Goal: Submit feedback/report problem

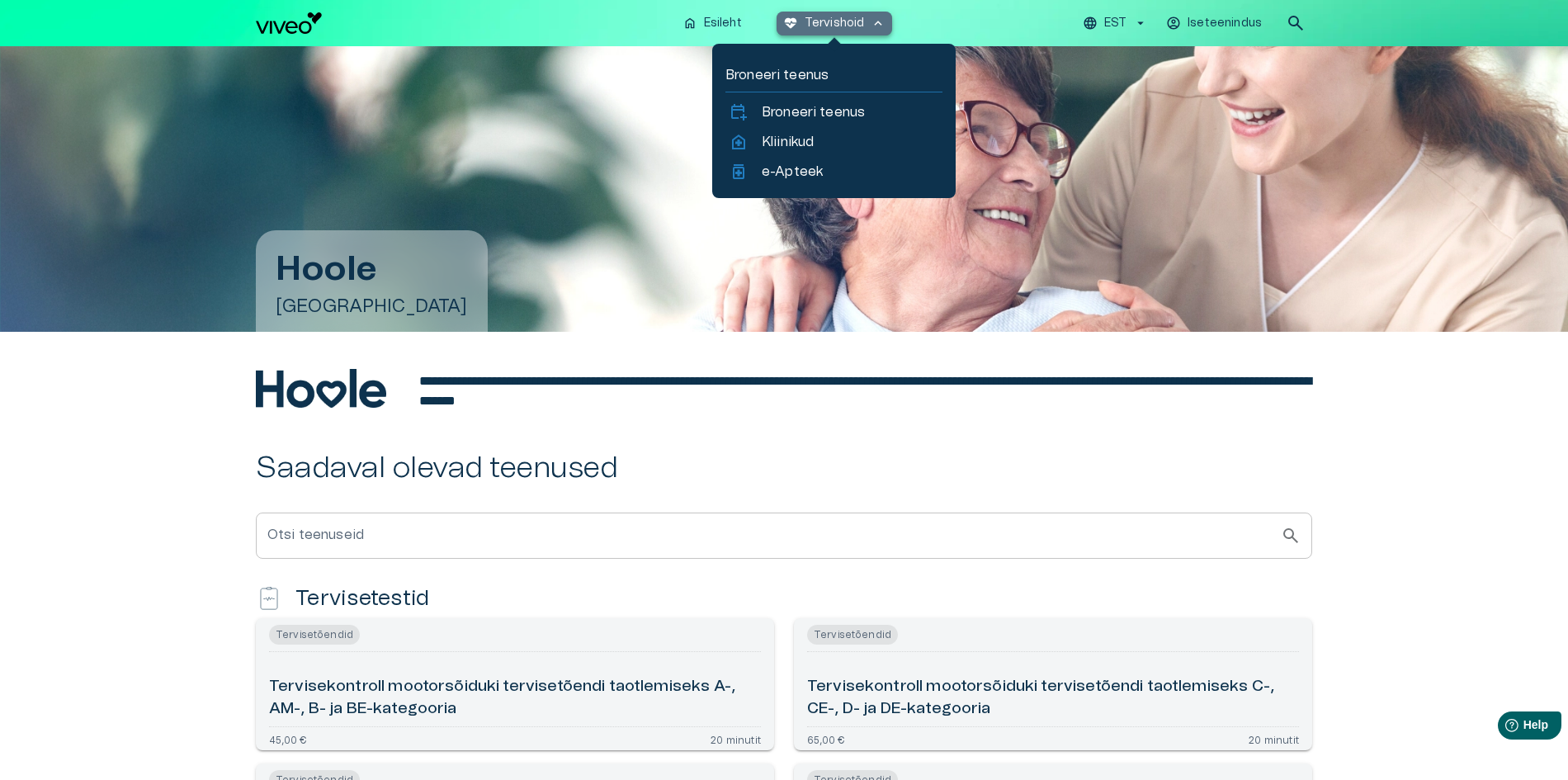
click at [860, 22] on p "Tervishoid" at bounding box center [835, 23] width 60 height 17
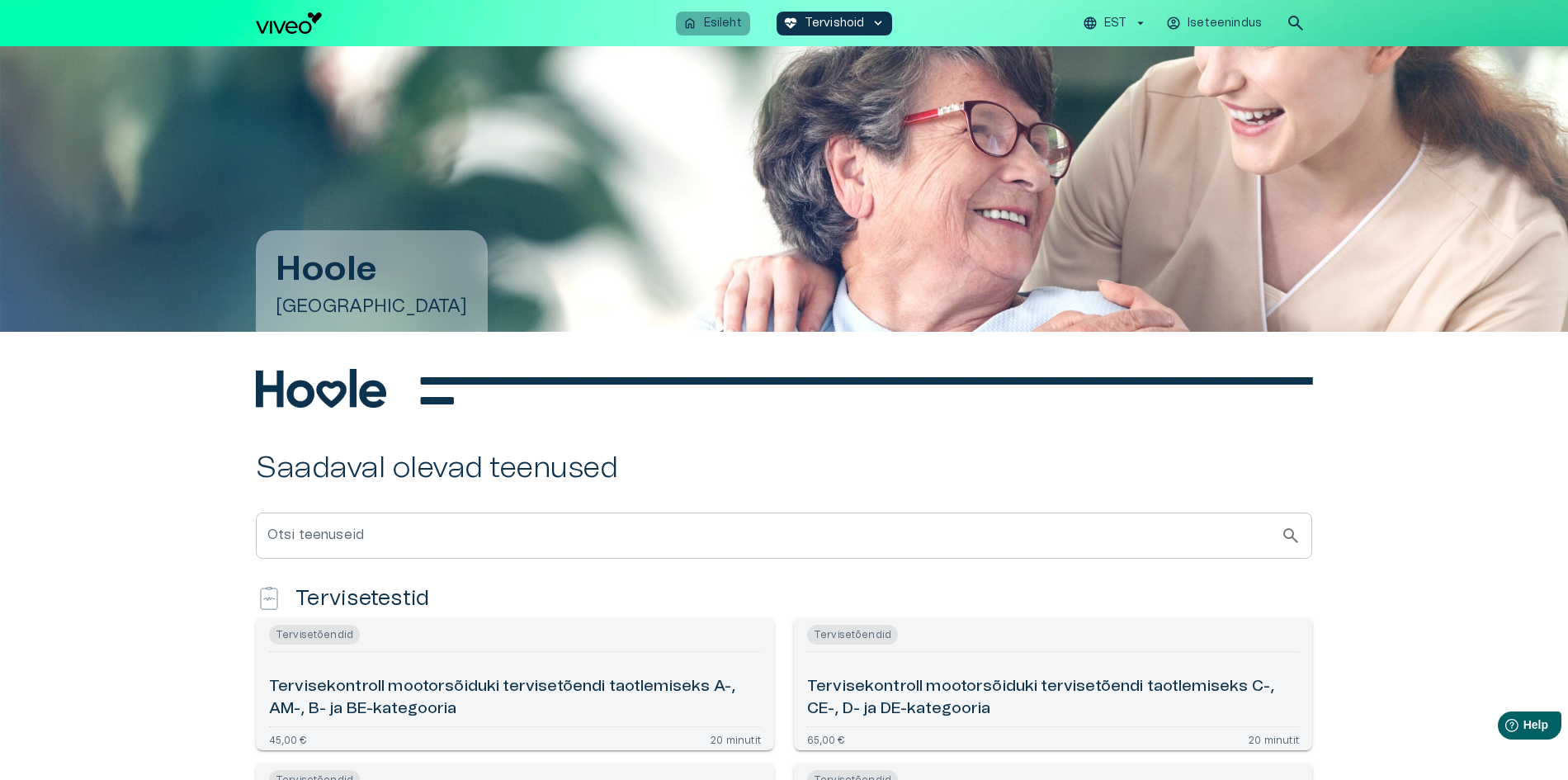
click at [729, 22] on p "Esileht" at bounding box center [723, 23] width 38 height 17
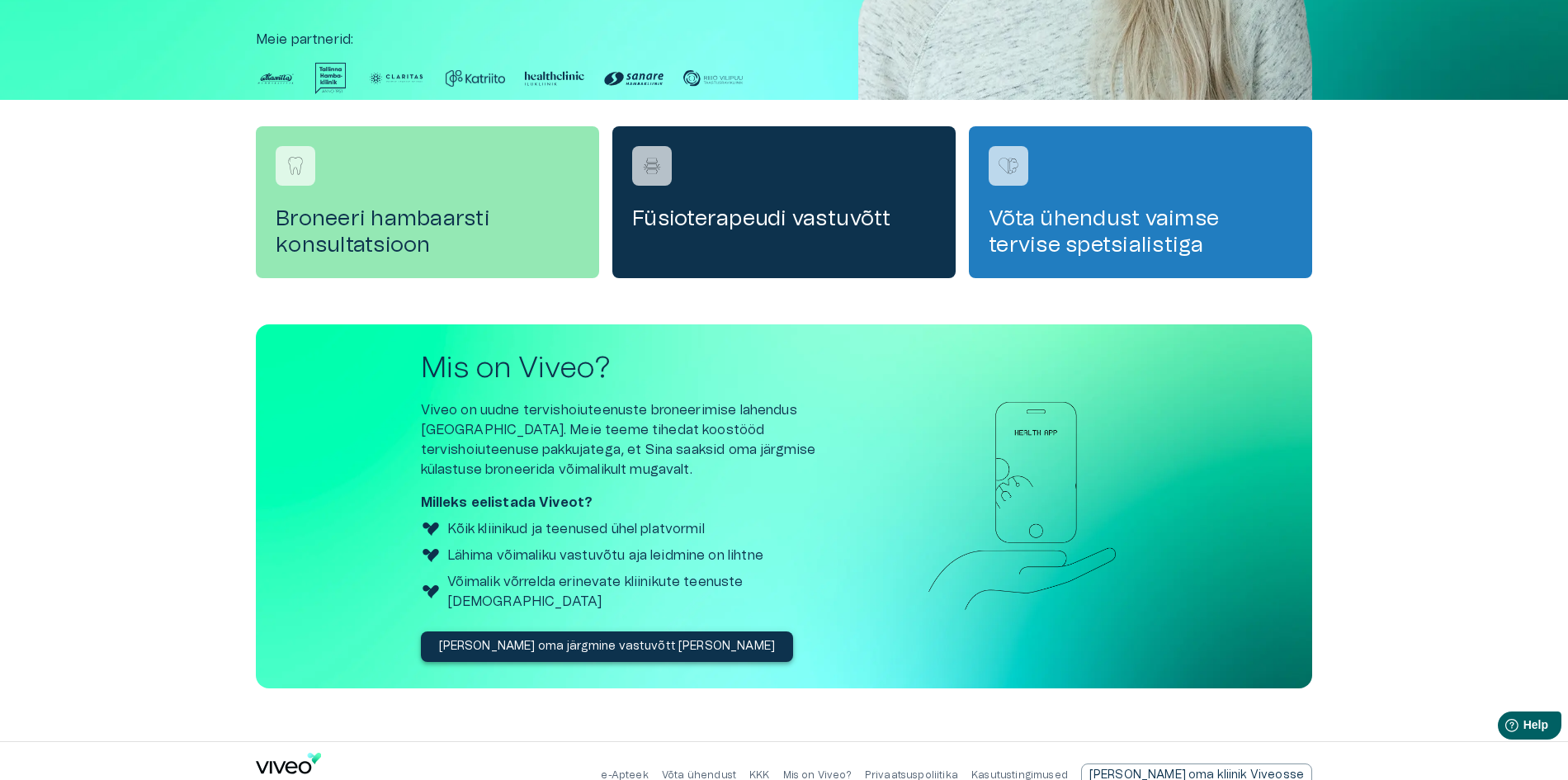
scroll to position [439, 0]
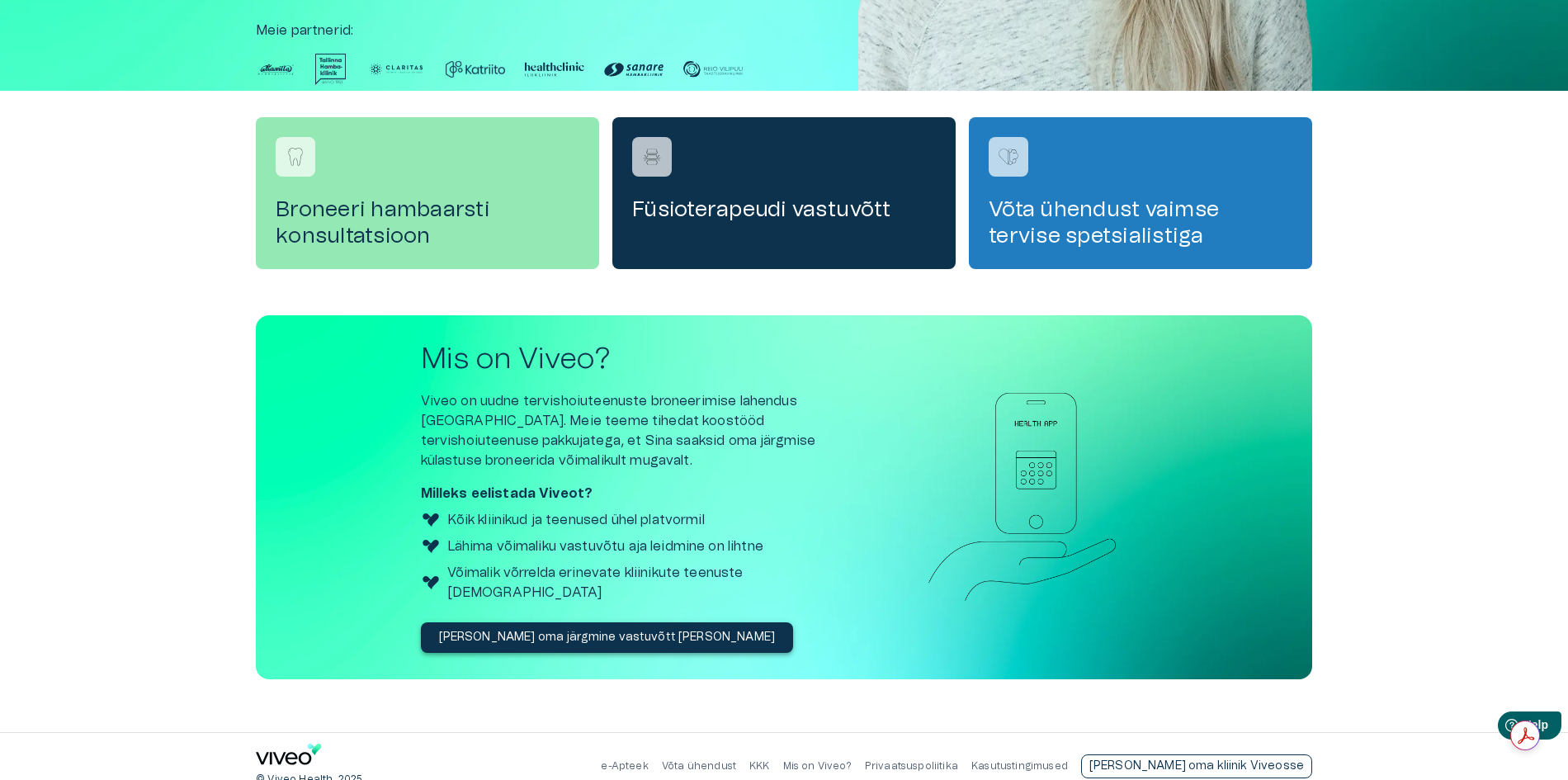
click at [1244, 758] on p "[PERSON_NAME] oma kliinik Viveosse" at bounding box center [1197, 766] width 215 height 17
click at [852, 759] on p "Mis on Viveo?" at bounding box center [818, 767] width 69 height 14
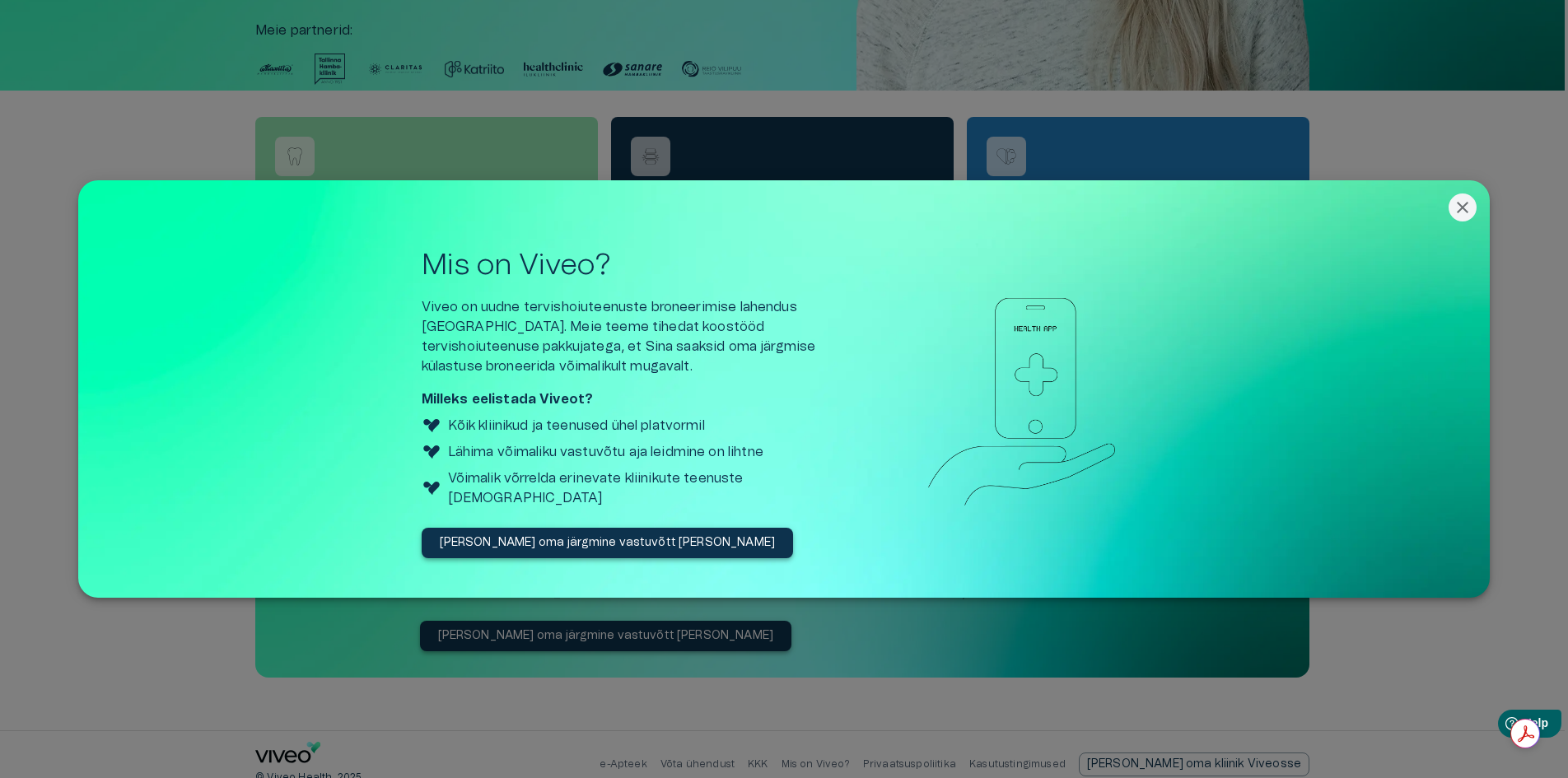
click at [1389, 640] on div at bounding box center [784, 389] width 1568 height 778
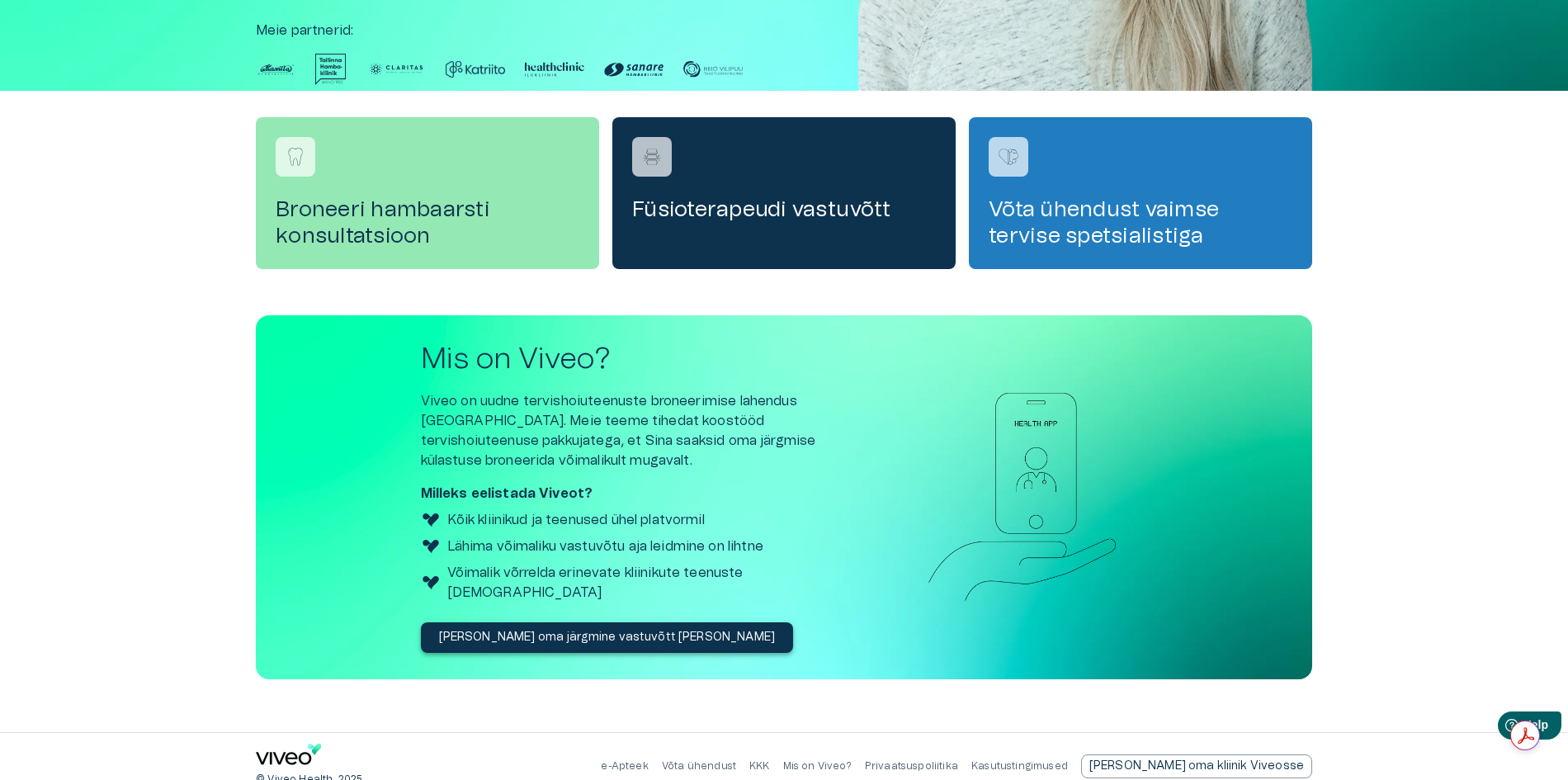
click at [736, 759] on p "Võta ühendust" at bounding box center [698, 767] width 74 height 14
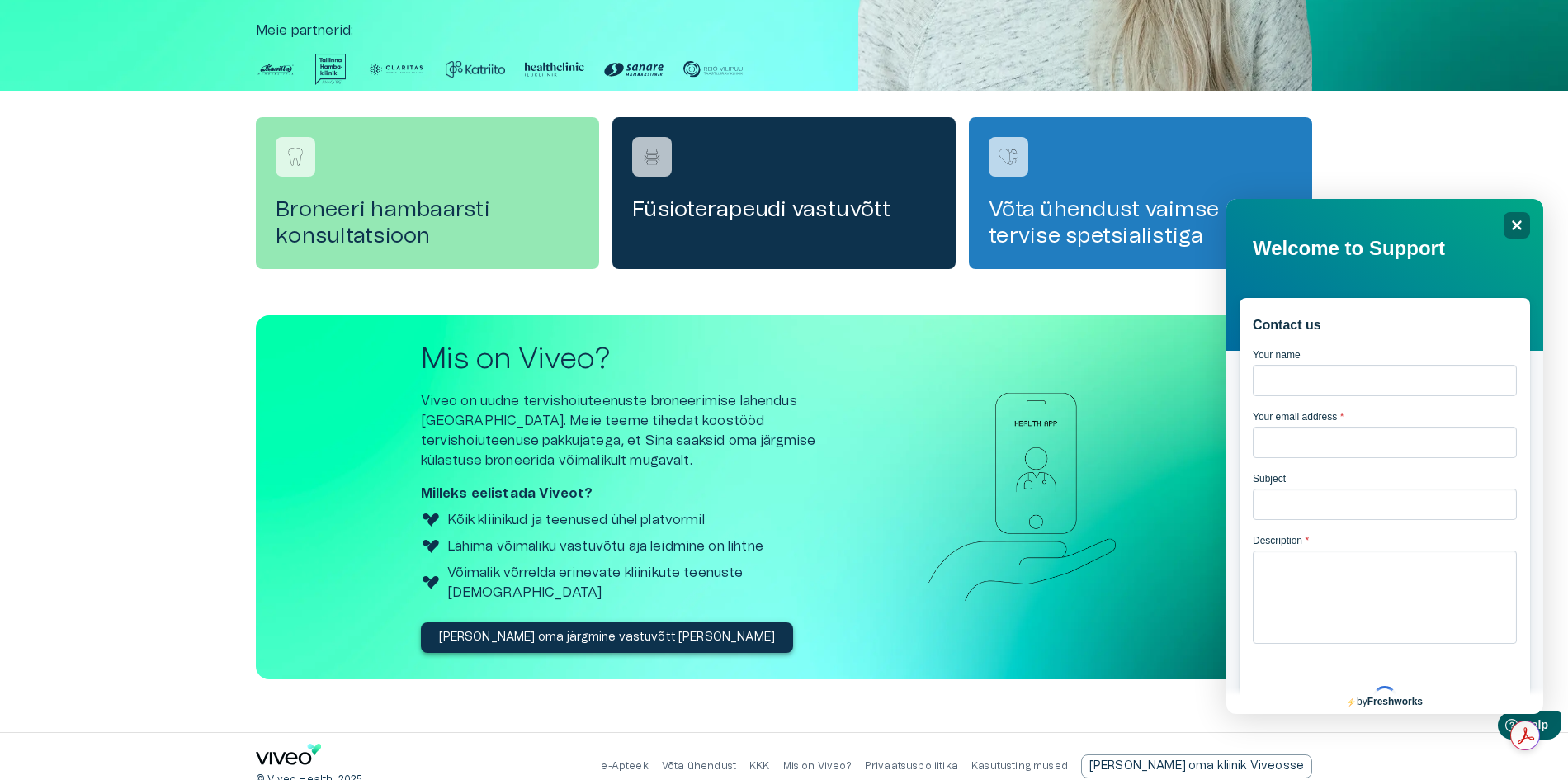
scroll to position [0, 0]
click at [1306, 390] on input "Your name" at bounding box center [1384, 380] width 264 height 31
type input "**********"
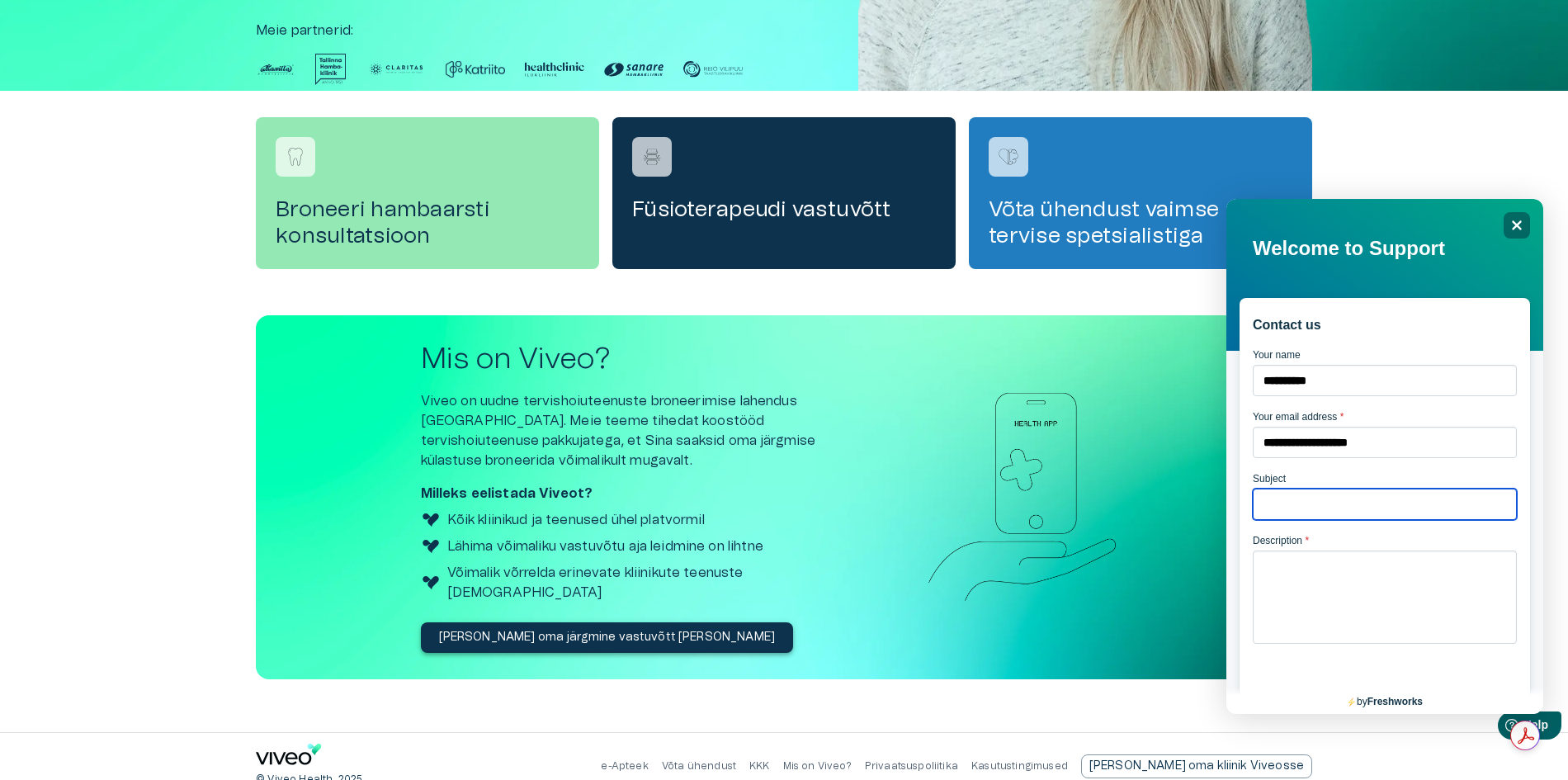
click at [1303, 520] on input "Subject" at bounding box center [1384, 504] width 264 height 31
type input "*******"
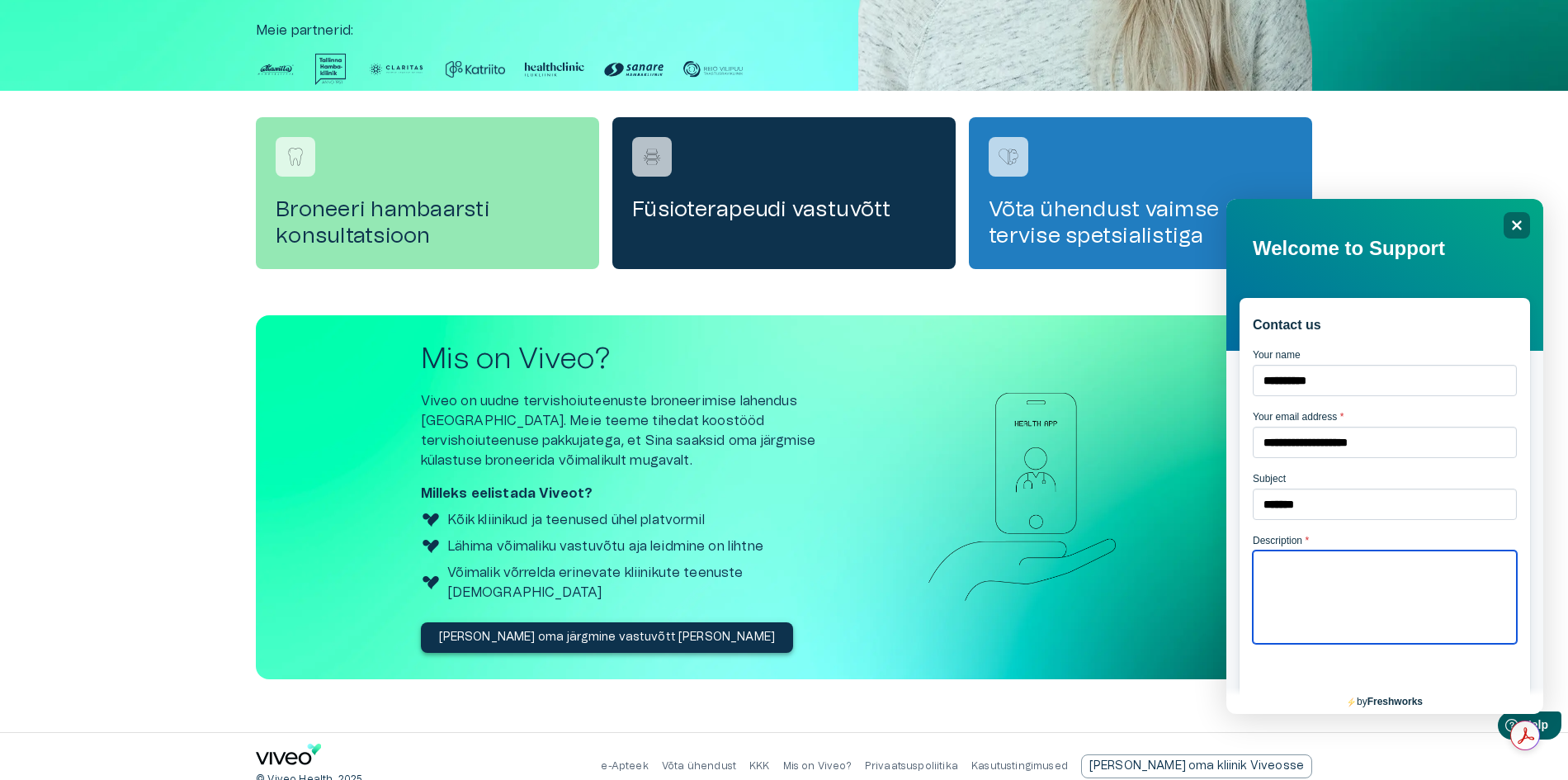
click at [1294, 587] on textarea "Description *" at bounding box center [1384, 597] width 264 height 93
paste textarea "**********"
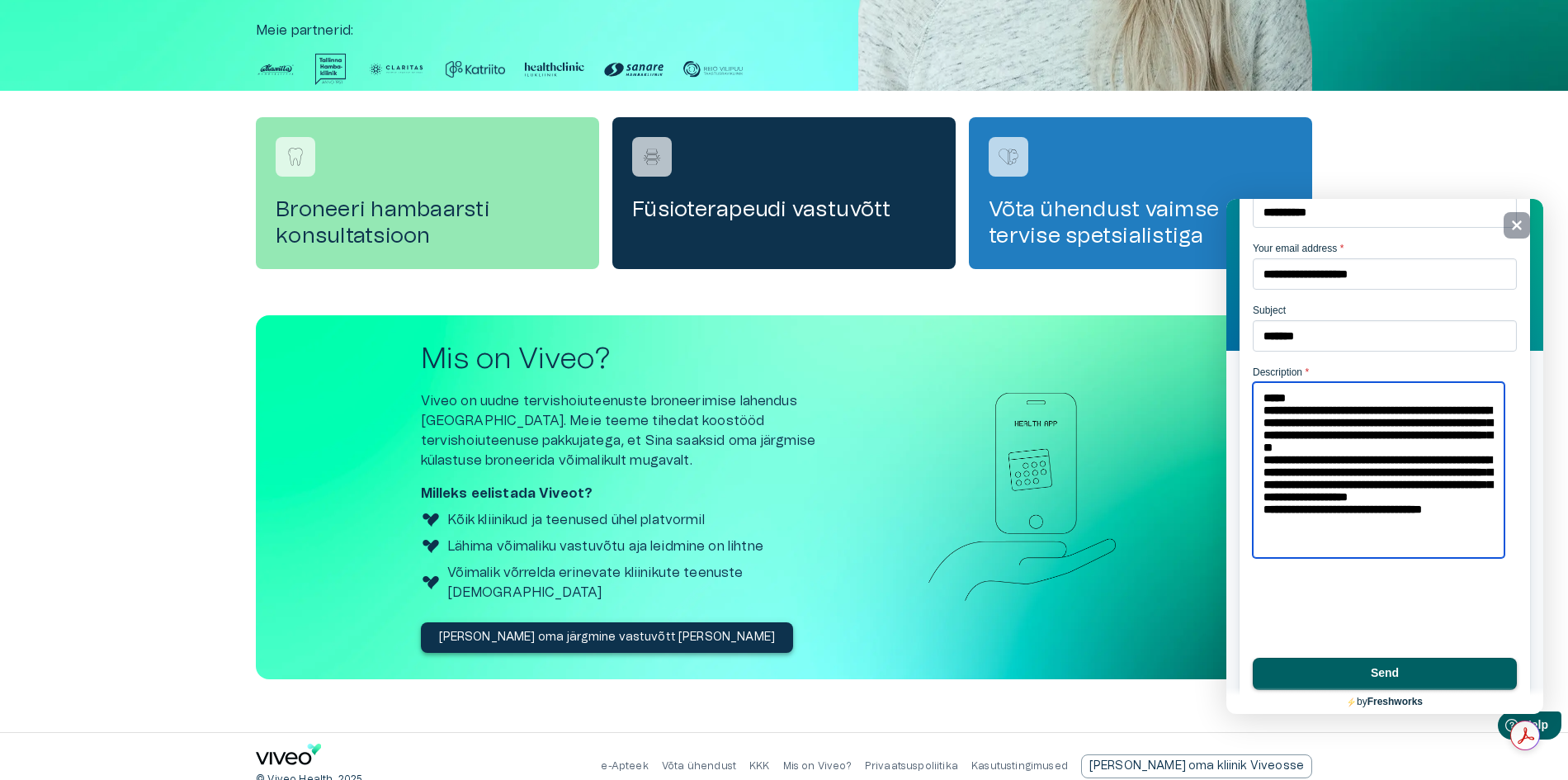
scroll to position [181, 0]
type textarea "**********"
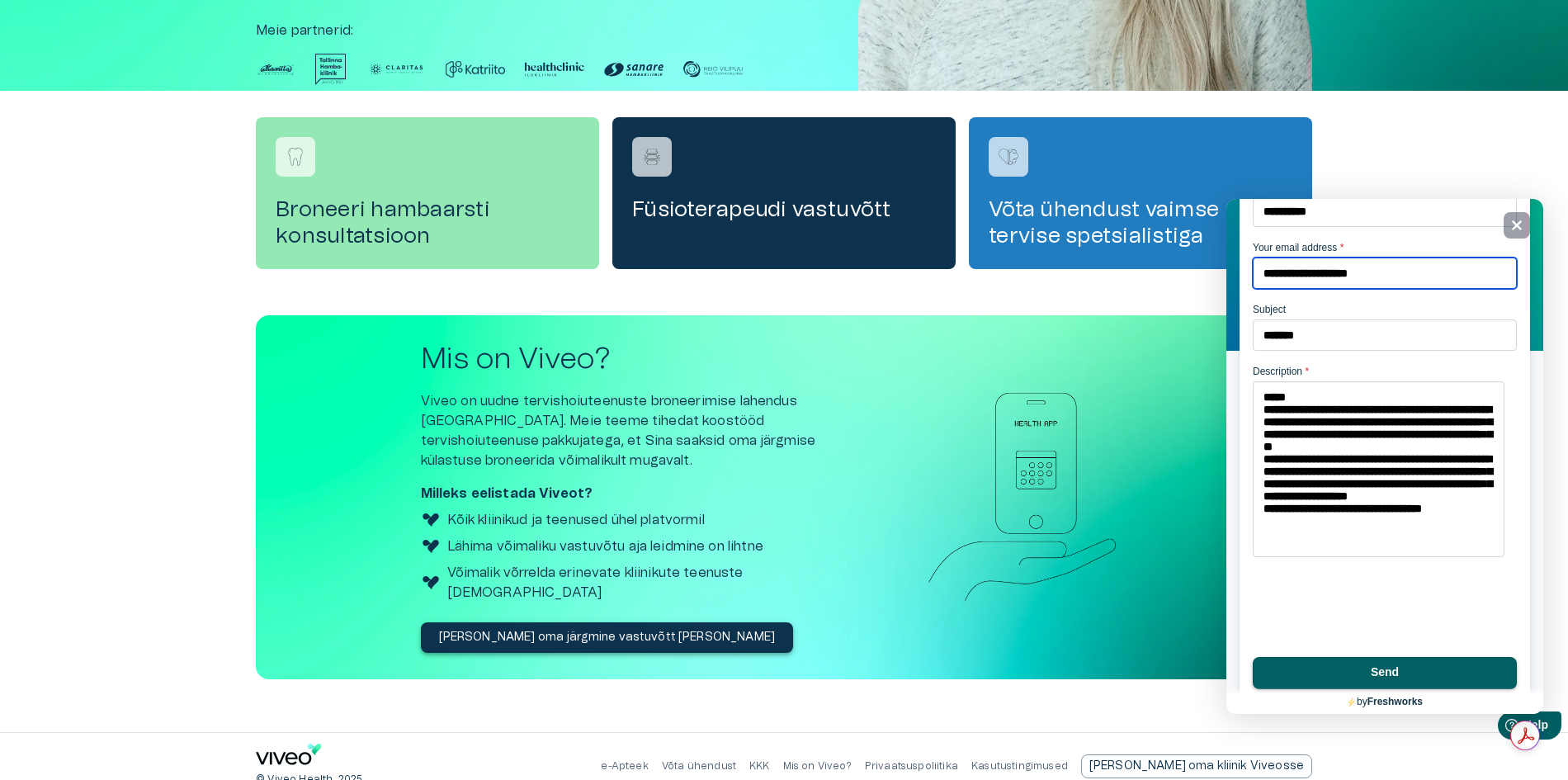
drag, startPoint x: 1401, startPoint y: 270, endPoint x: 1258, endPoint y: 264, distance: 143.1
click at [1258, 264] on input "**********" at bounding box center [1384, 273] width 264 height 31
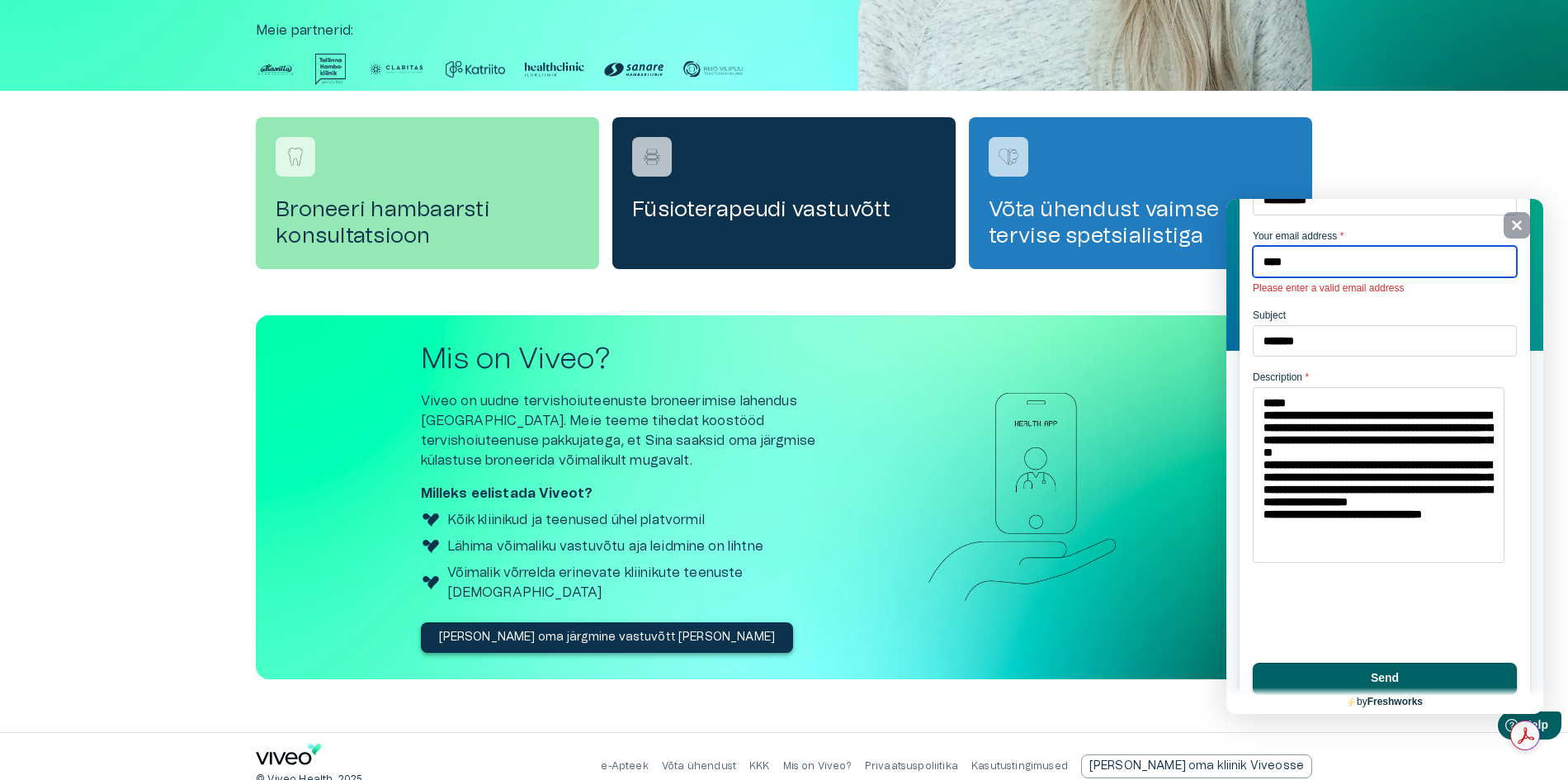
type input "**********"
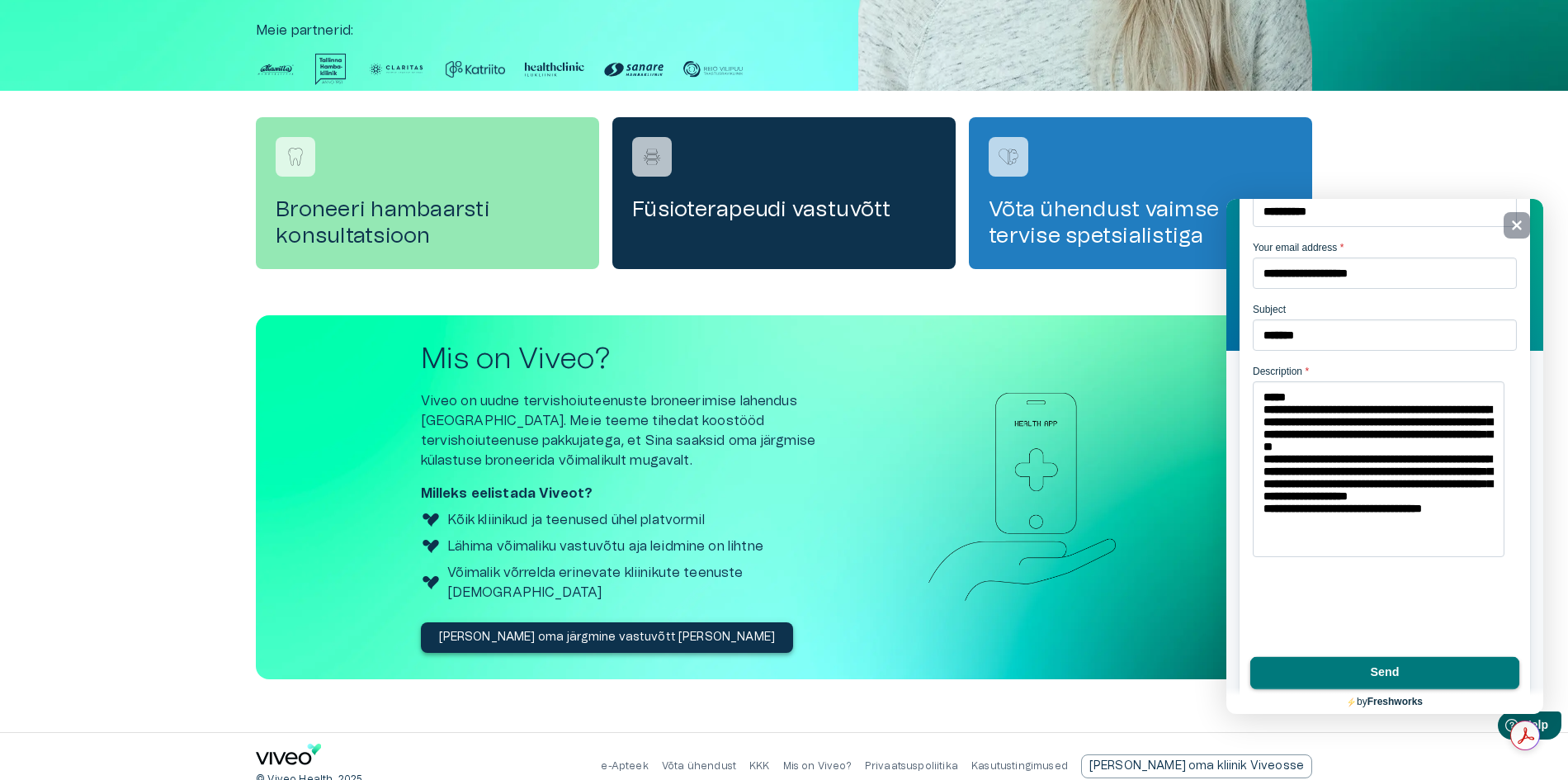
click at [1402, 670] on button "Send" at bounding box center [1385, 673] width 270 height 33
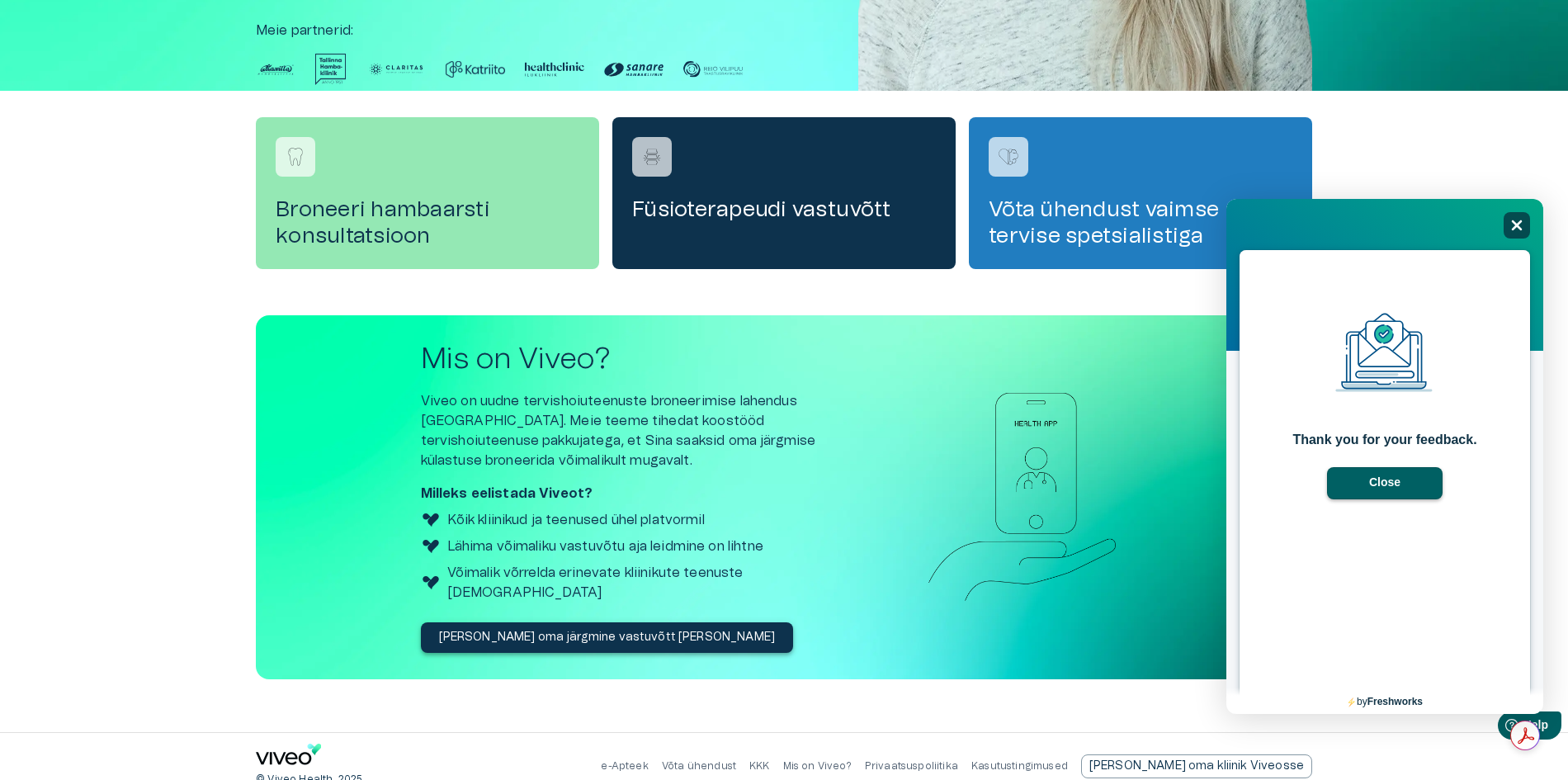
click at [1516, 225] on icon at bounding box center [1518, 226] width 11 height 11
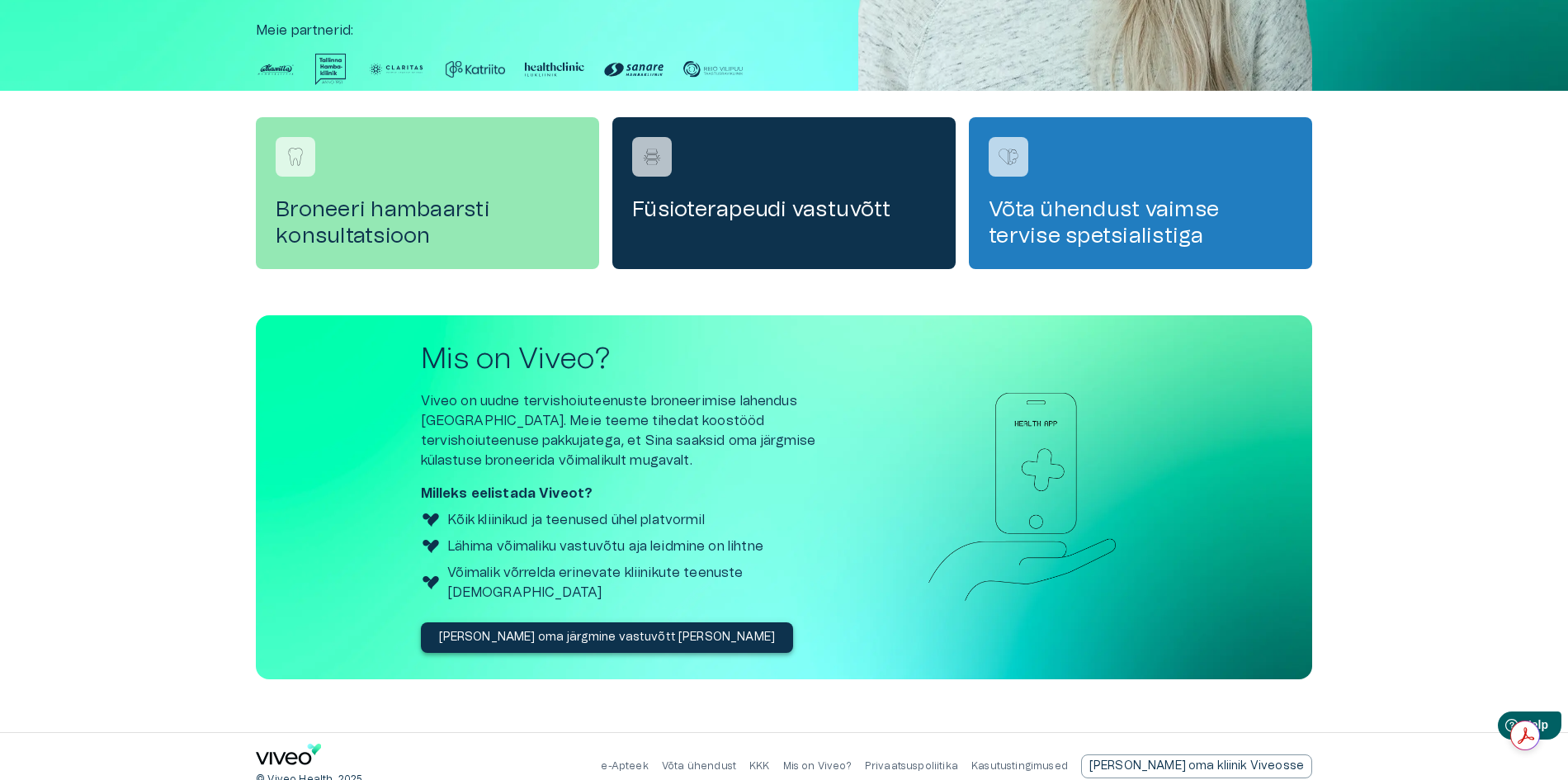
click at [648, 761] on link "e-Apteek" at bounding box center [624, 766] width 47 height 10
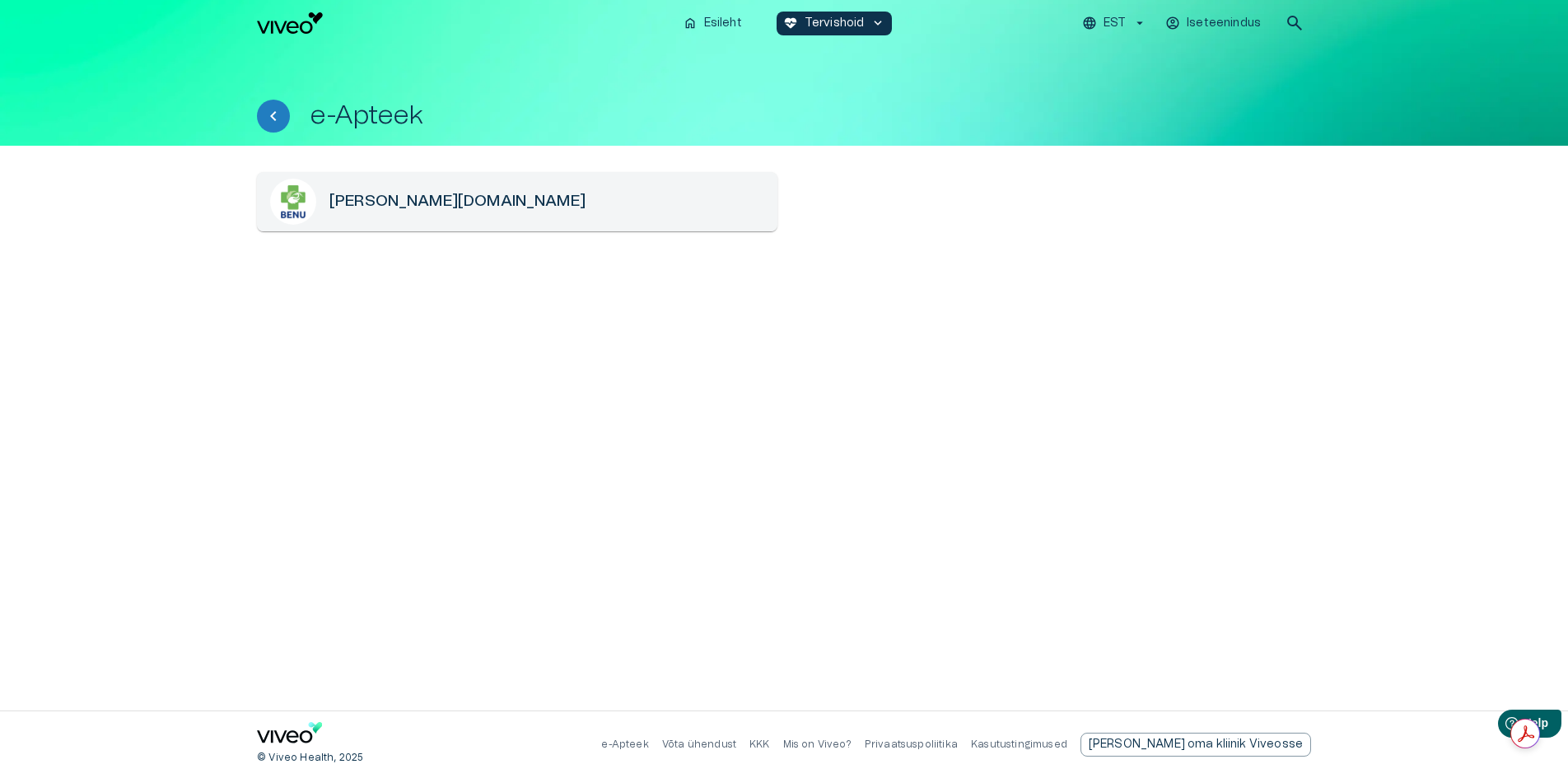
click at [736, 742] on p "Võta ühendust" at bounding box center [699, 745] width 74 height 14
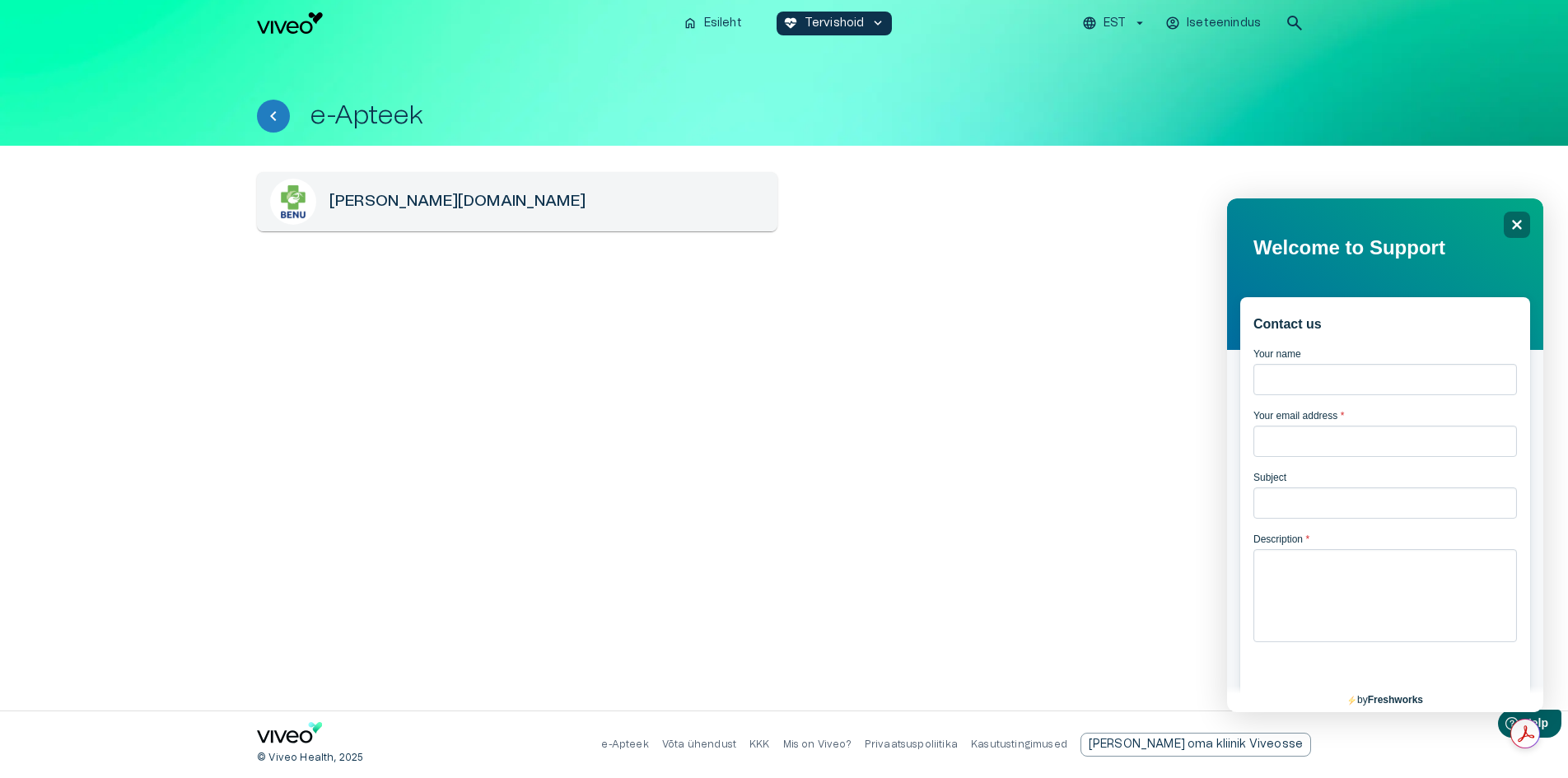
click at [770, 744] on link "KKK" at bounding box center [759, 744] width 21 height 10
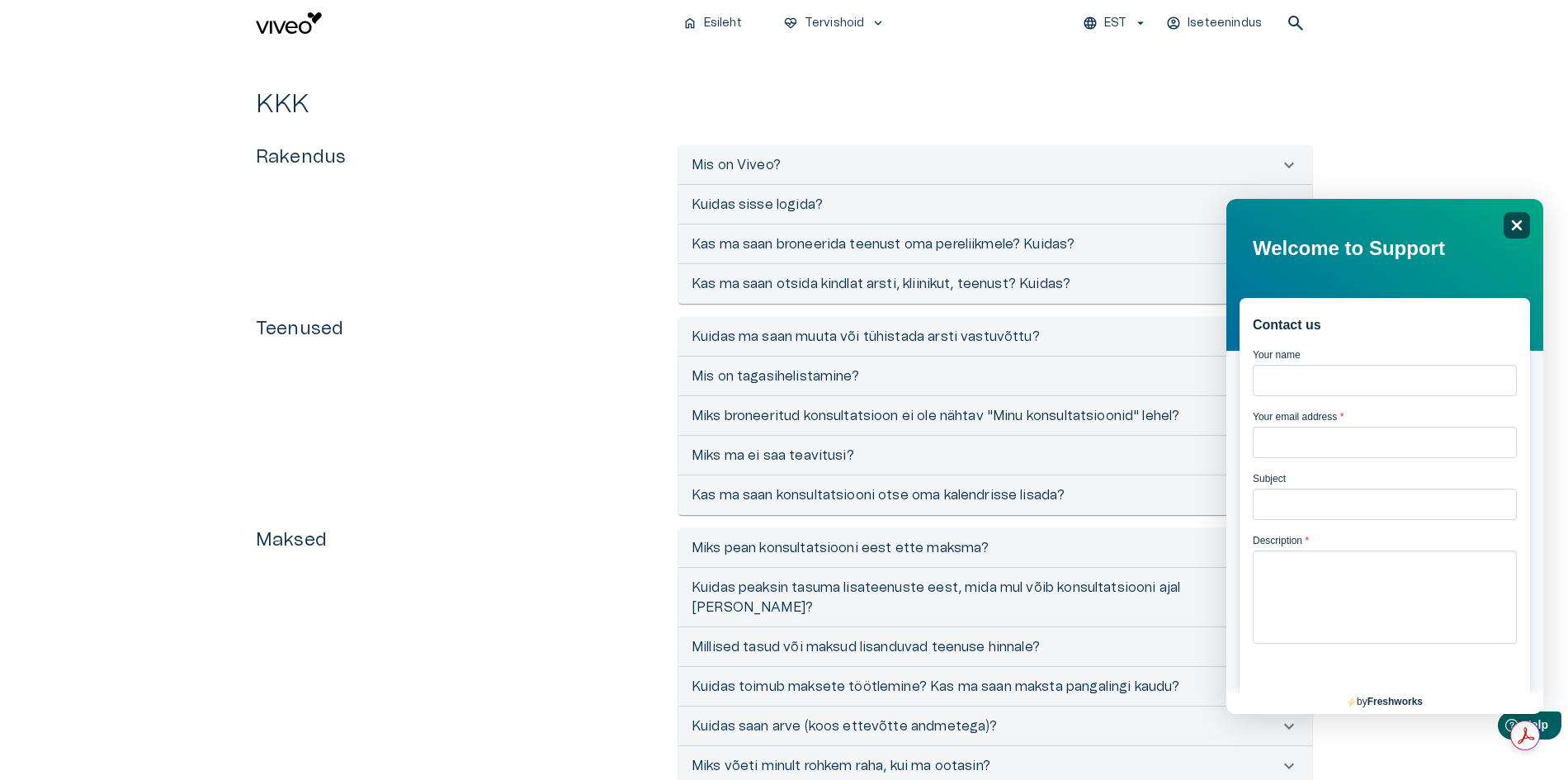
click at [1516, 221] on icon "Close" at bounding box center [1517, 225] width 13 height 13
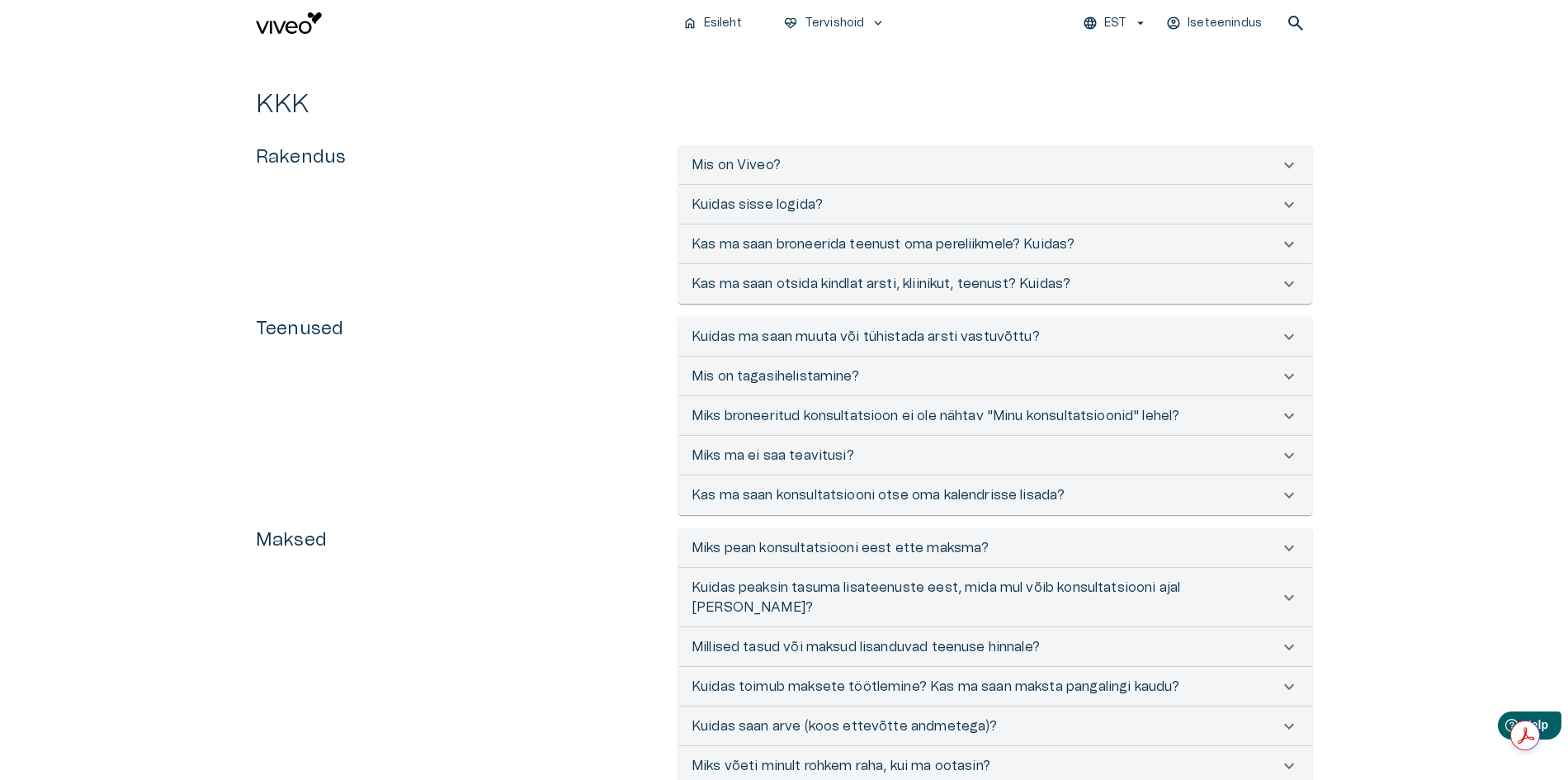
click at [1287, 550] on icon at bounding box center [1290, 548] width 20 height 20
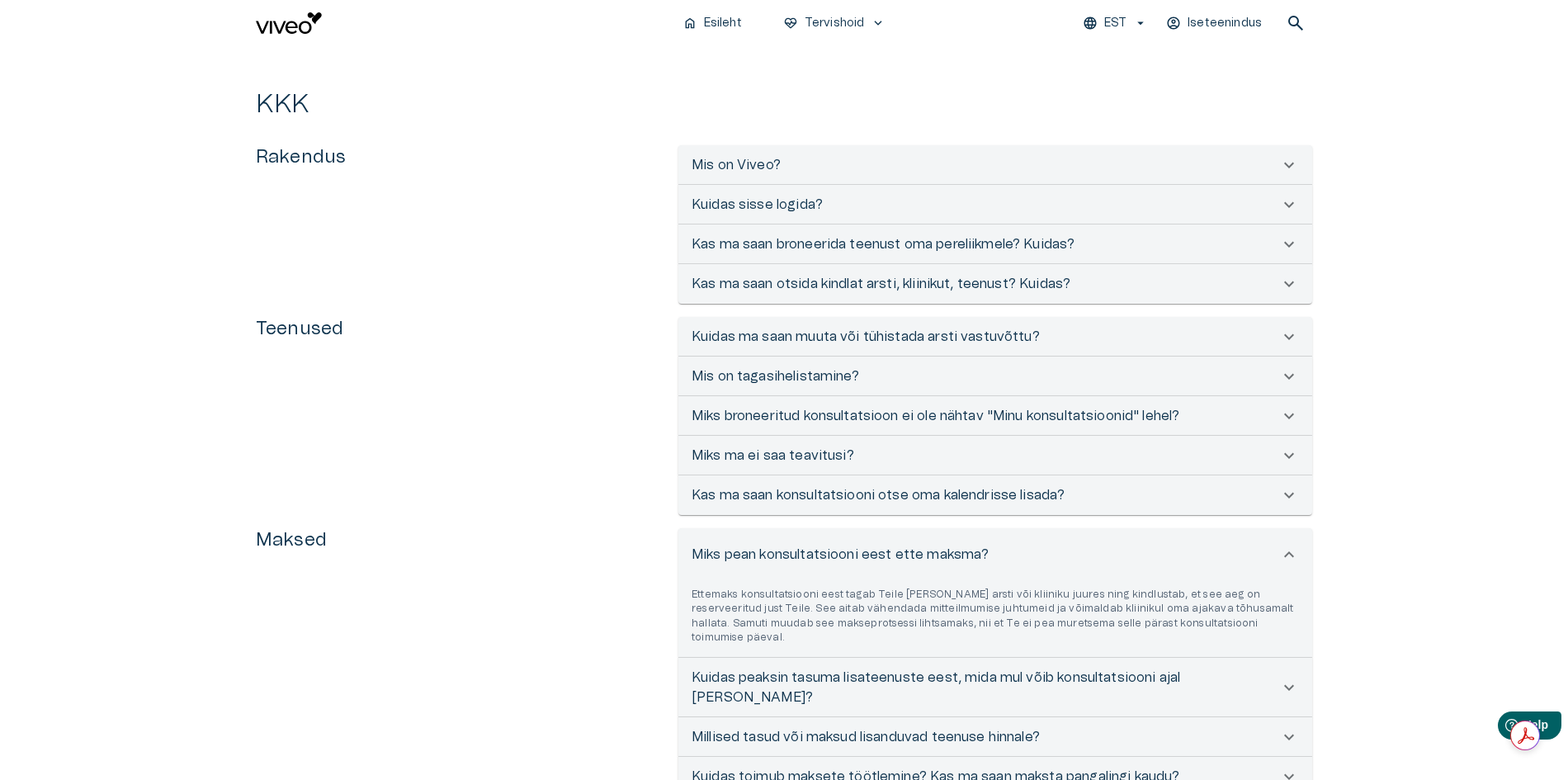
click at [1288, 678] on icon at bounding box center [1290, 688] width 20 height 20
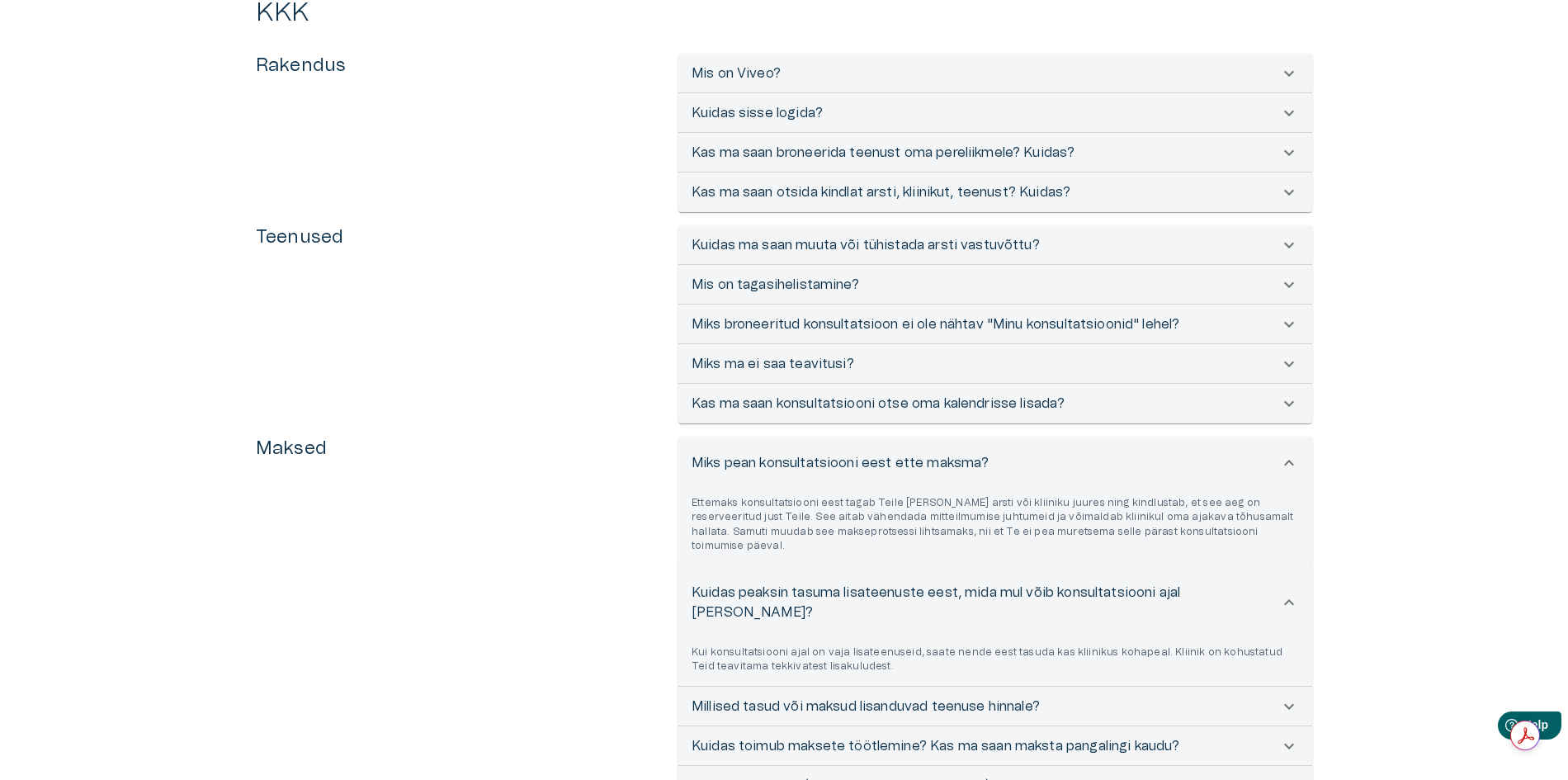
scroll to position [244, 0]
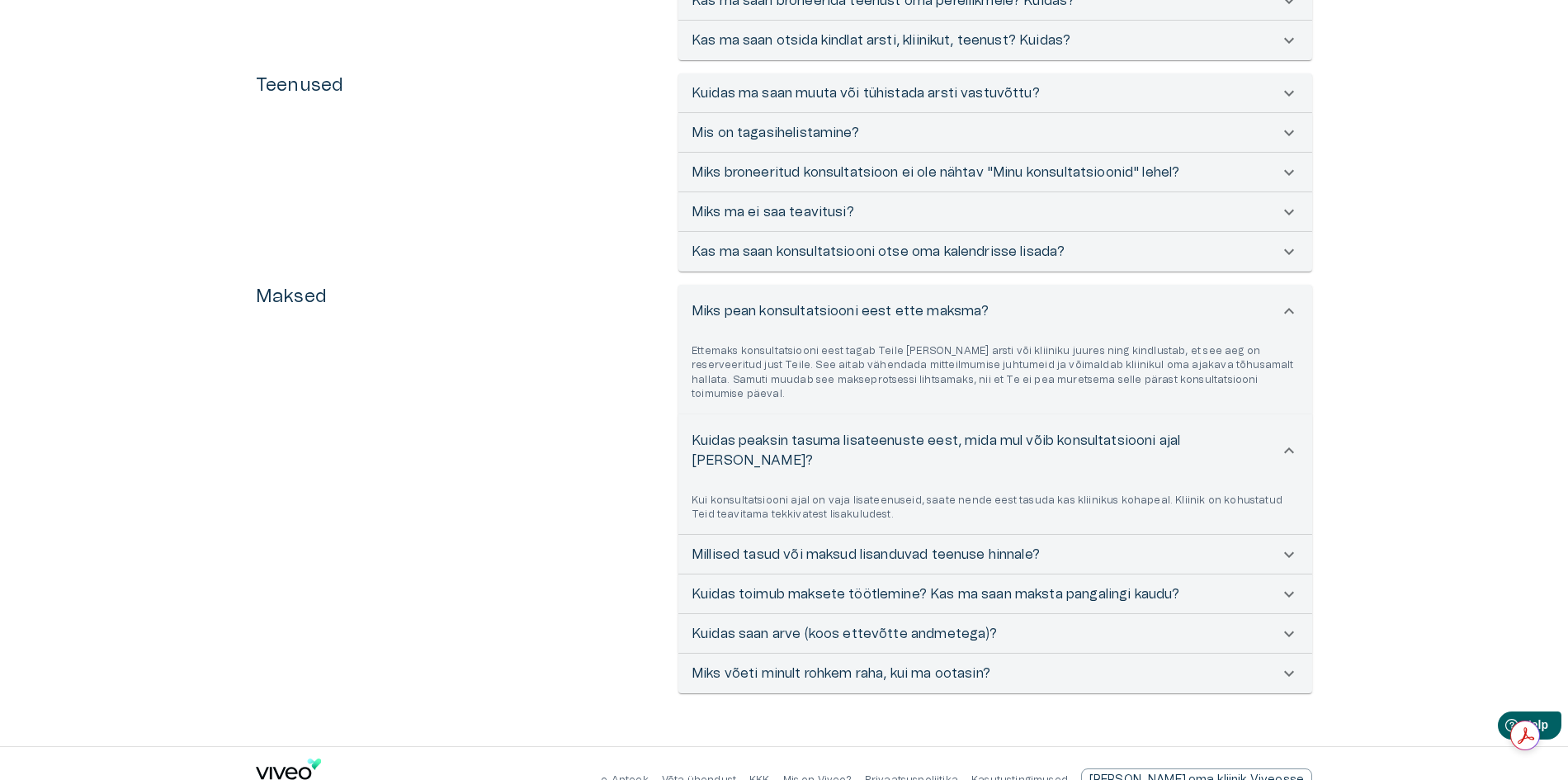
click at [1290, 624] on icon at bounding box center [1290, 634] width 20 height 20
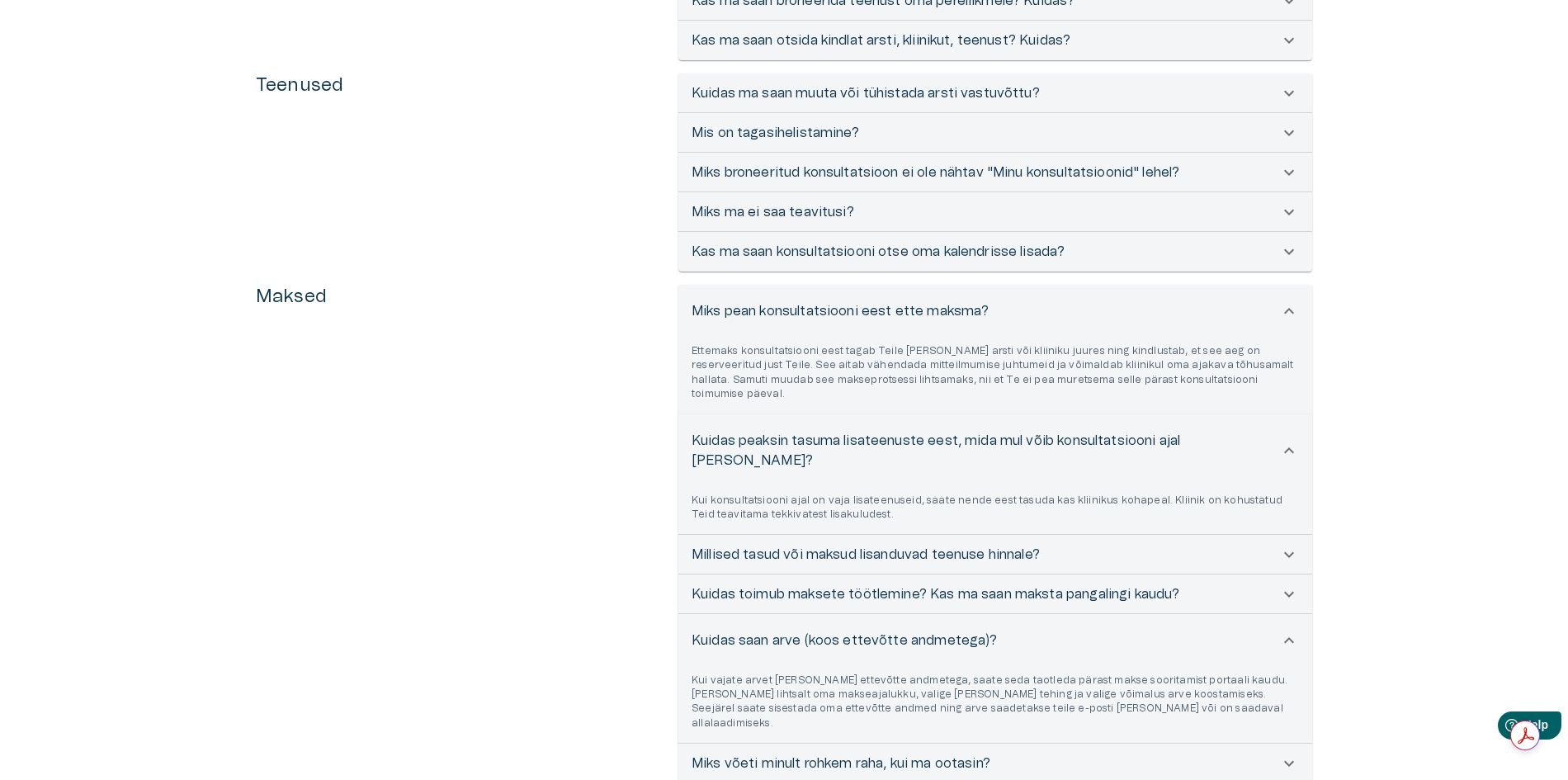
click at [1291, 216] on icon at bounding box center [1290, 212] width 20 height 20
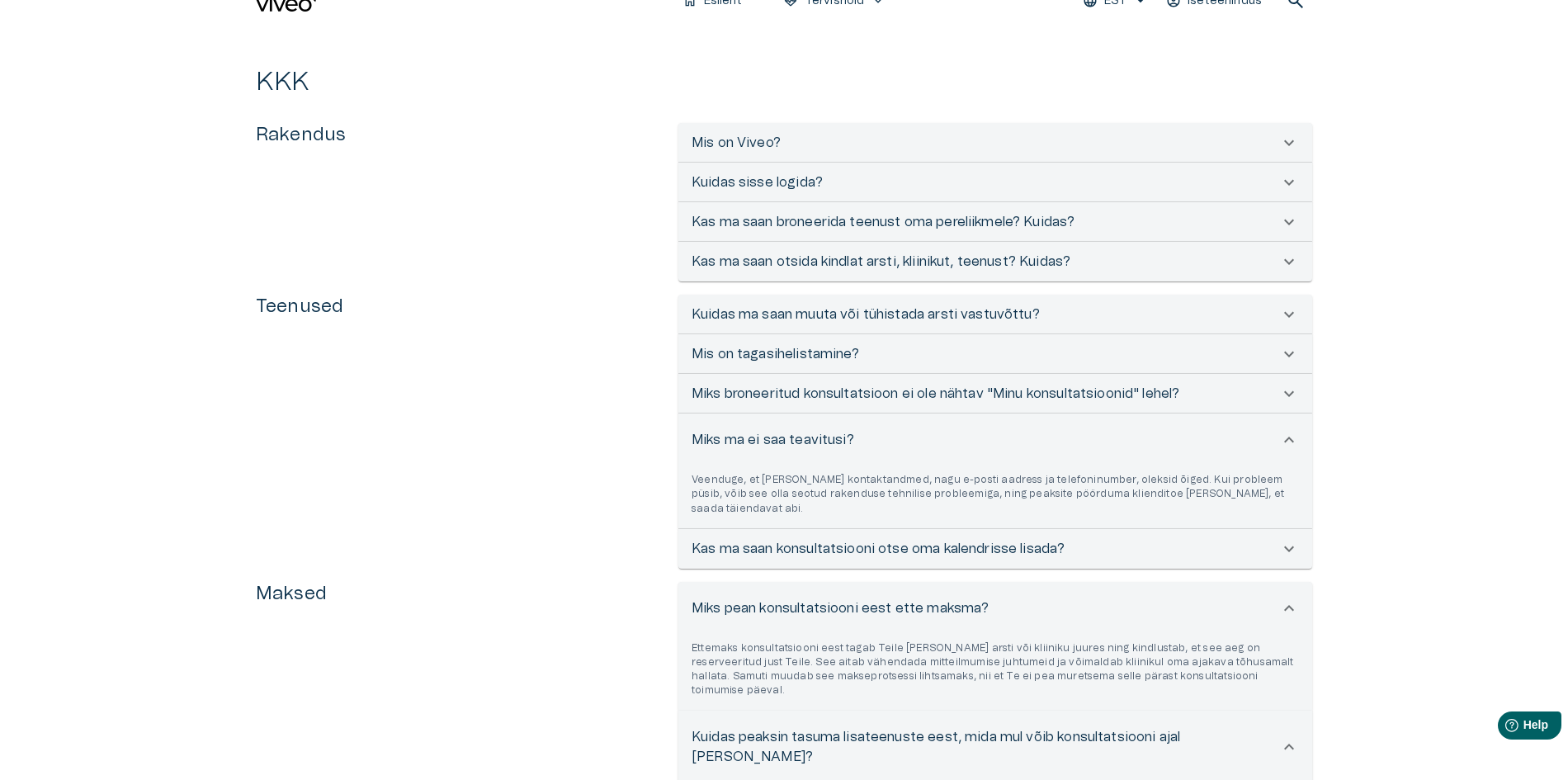
scroll to position [0, 0]
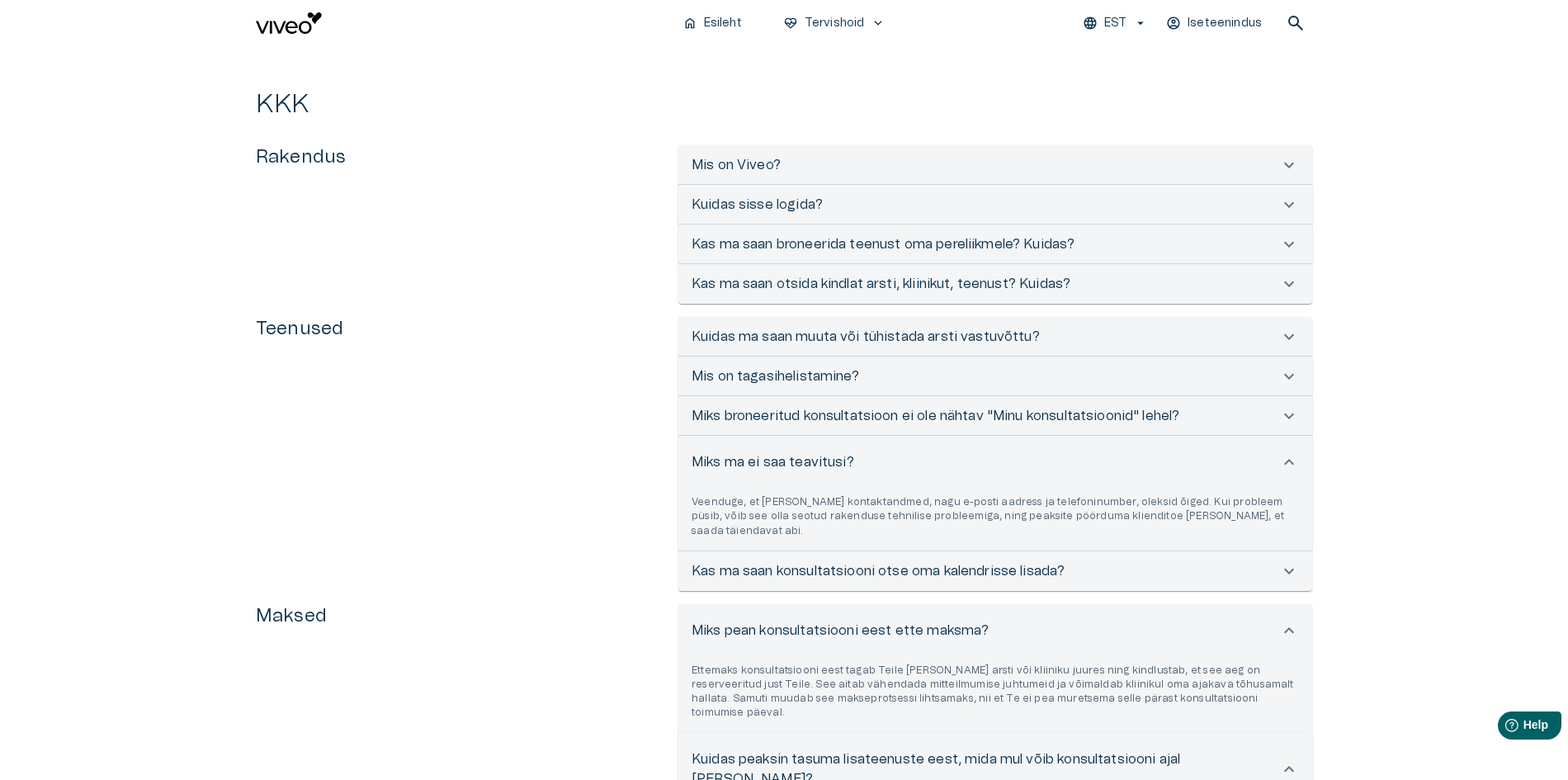
click at [1293, 169] on icon at bounding box center [1290, 165] width 20 height 20
